Goal: Information Seeking & Learning: Learn about a topic

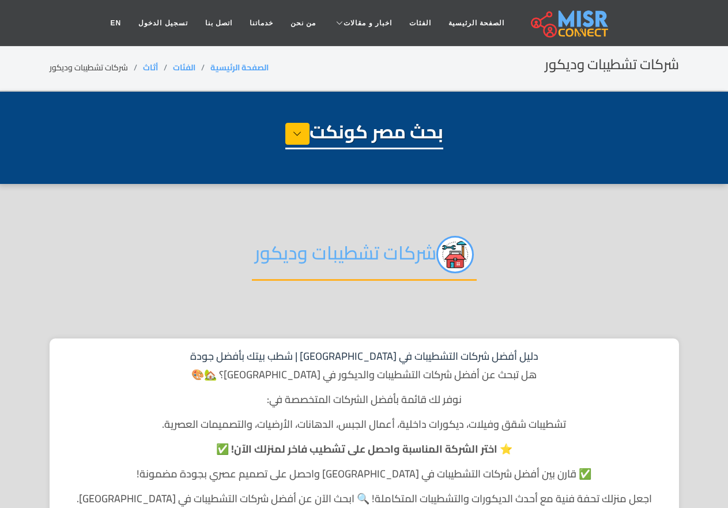
select select "******"
select select "**********"
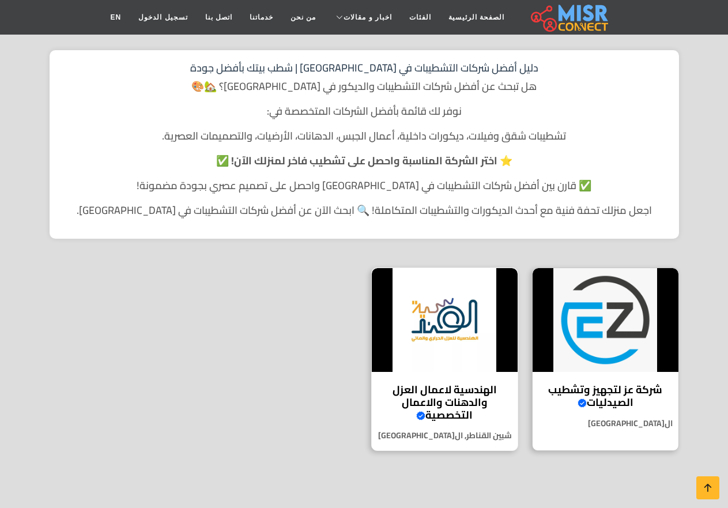
click at [462, 374] on div "الهندسية لاعمال العزل والدهنات والاعمال التخصصية Verified account في قلب كل مشر…" at bounding box center [444, 359] width 147 height 183
click at [597, 392] on h4 "شركة عز لتجهيز وتشطيب الصيدليات Verified account" at bounding box center [605, 395] width 129 height 25
